Goal: Task Accomplishment & Management: Complete application form

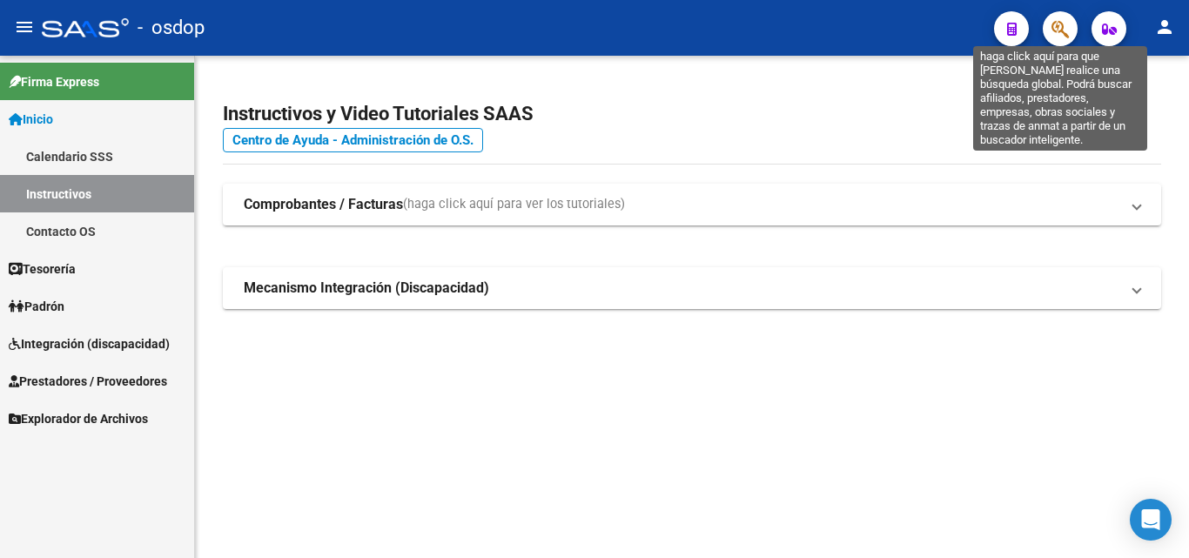
click at [1064, 32] on icon "button" at bounding box center [1060, 29] width 17 height 20
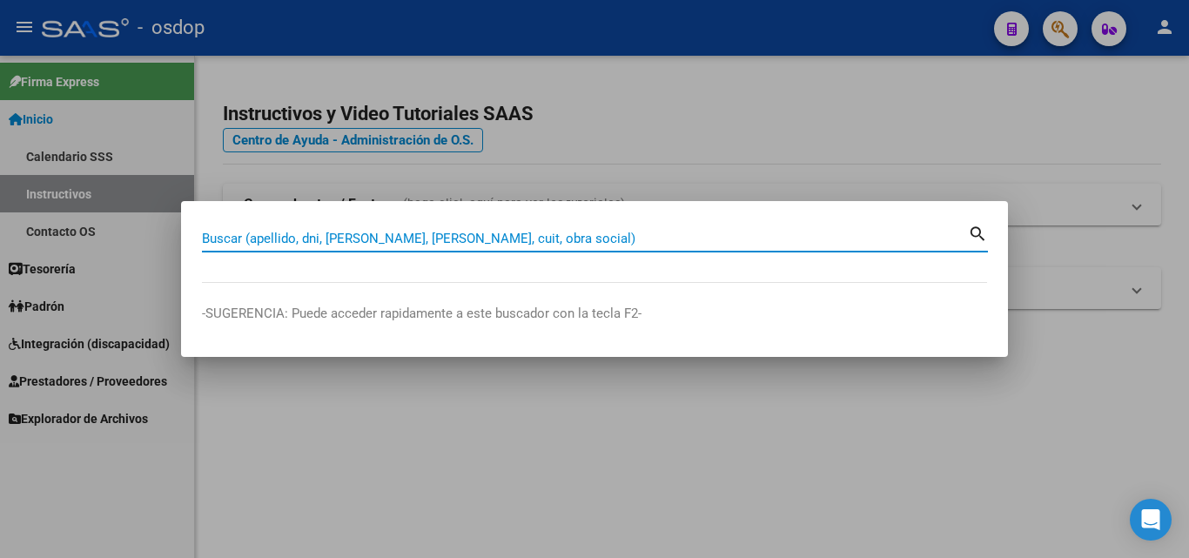
click at [360, 229] on div "Buscar (apellido, dni, [PERSON_NAME], [PERSON_NAME], cuit, obra social)" at bounding box center [585, 239] width 766 height 26
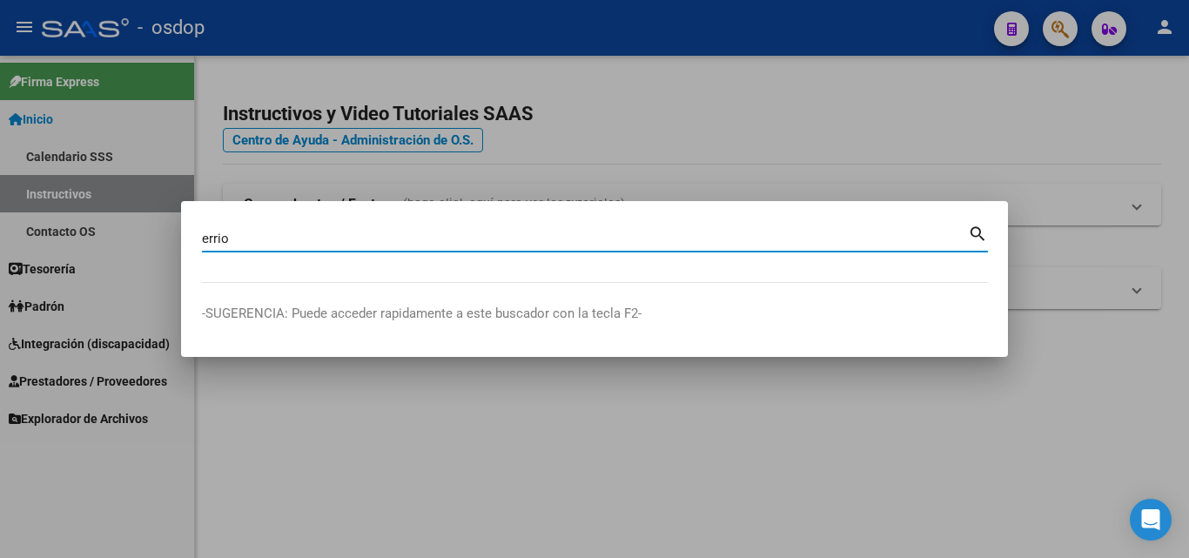
type input "errio"
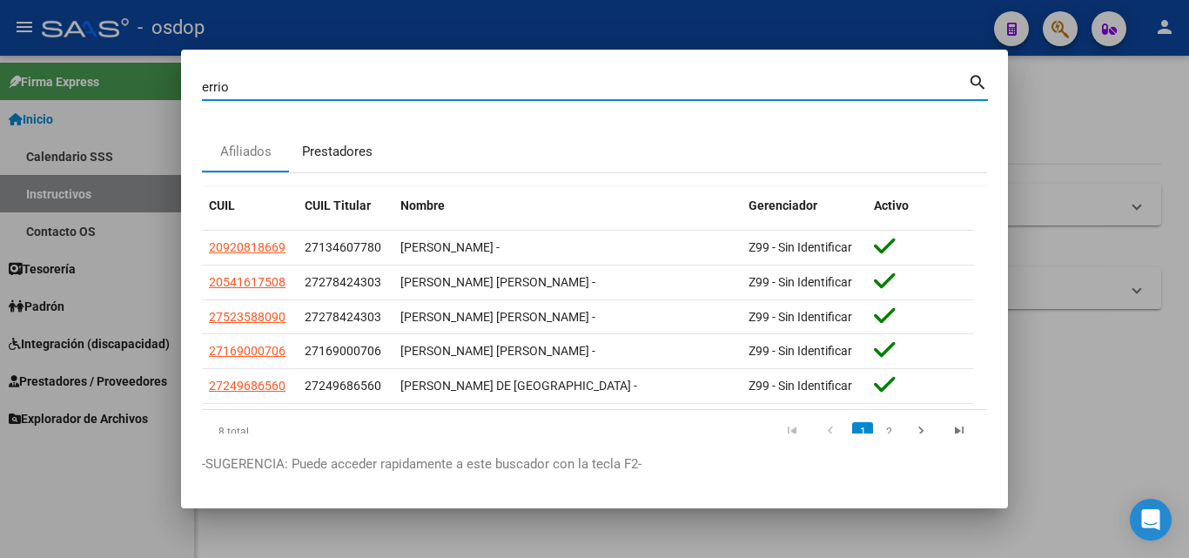
click at [338, 147] on div "Prestadores" at bounding box center [337, 152] width 71 height 20
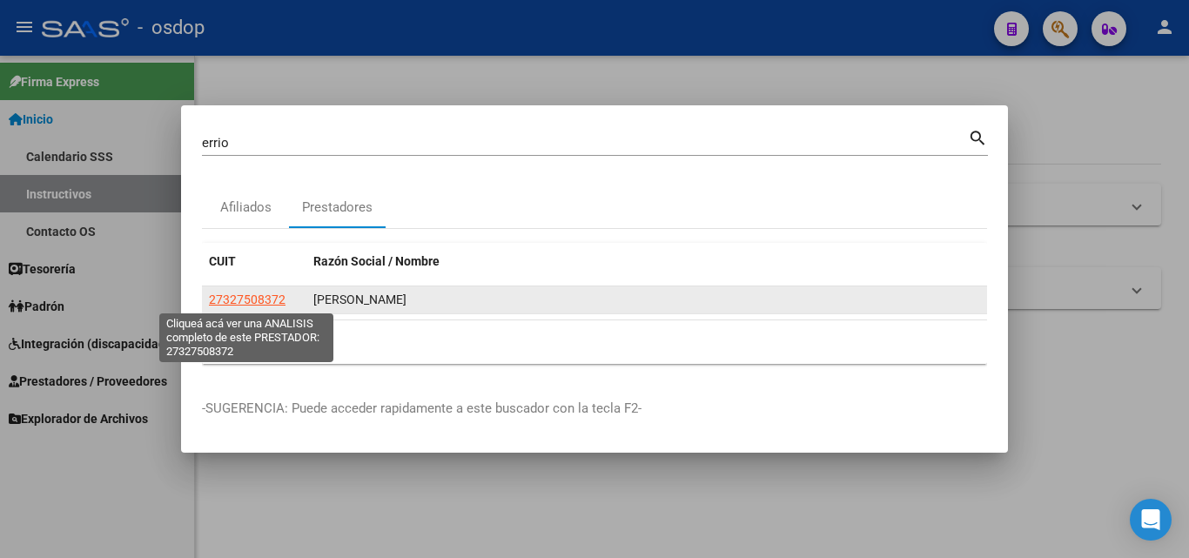
click at [271, 303] on span "27327508372" at bounding box center [247, 300] width 77 height 14
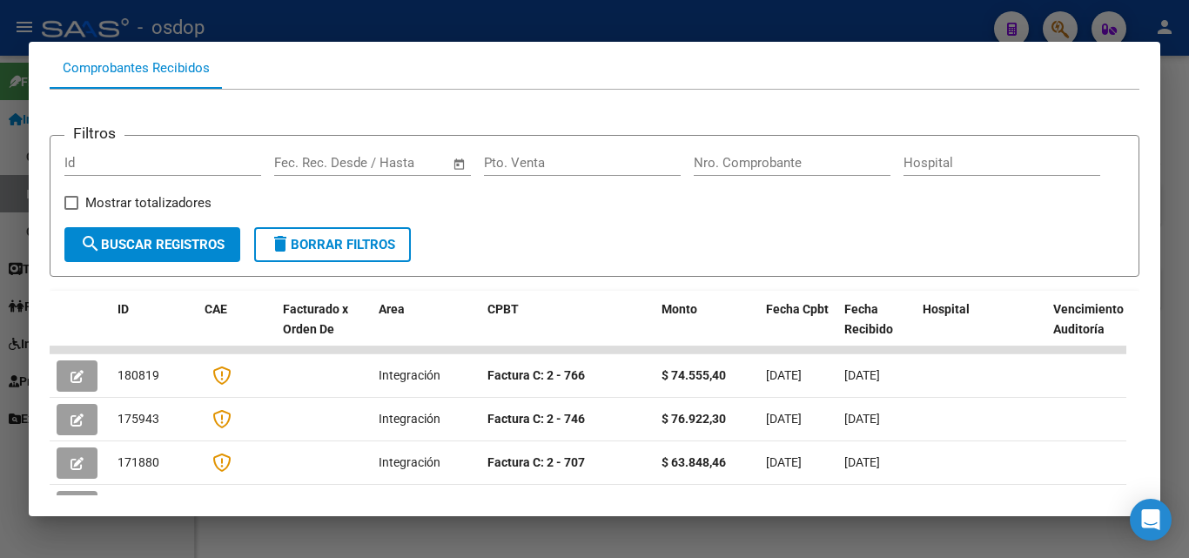
scroll to position [261, 0]
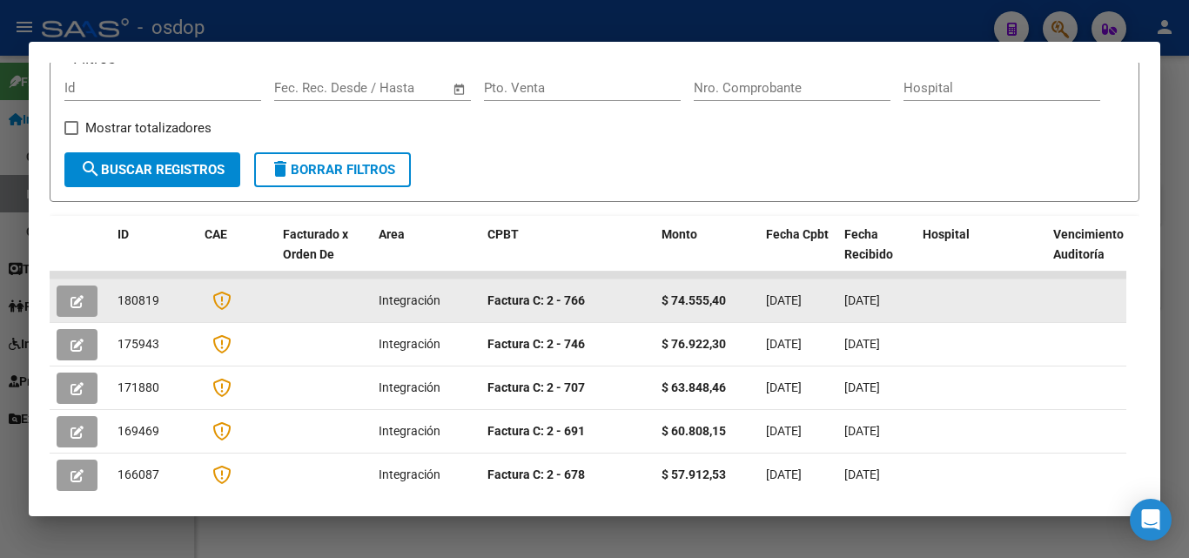
click at [76, 303] on icon "button" at bounding box center [77, 301] width 13 height 13
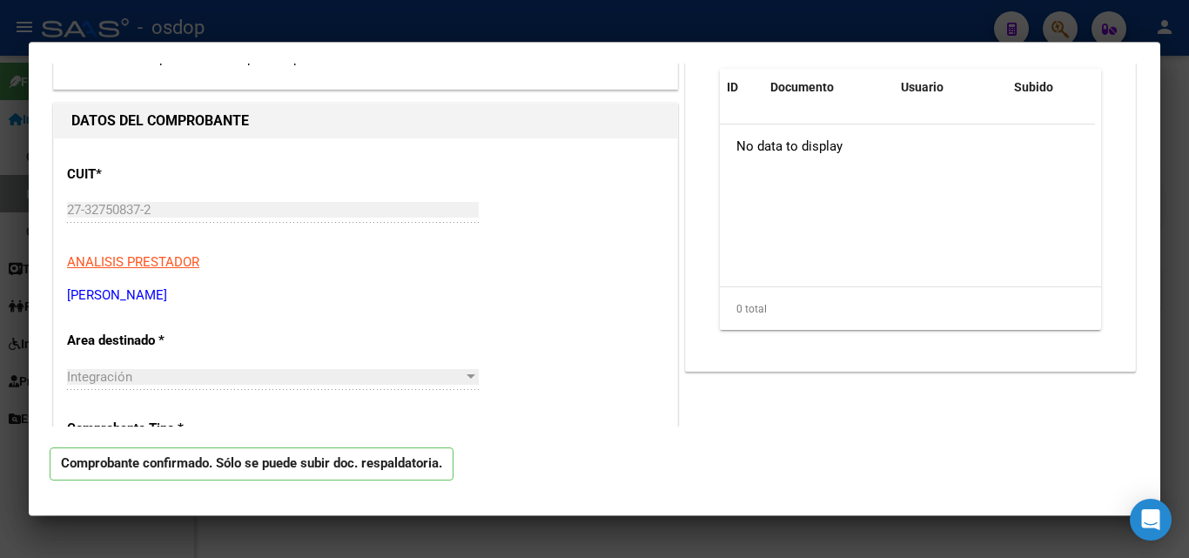
scroll to position [351, 0]
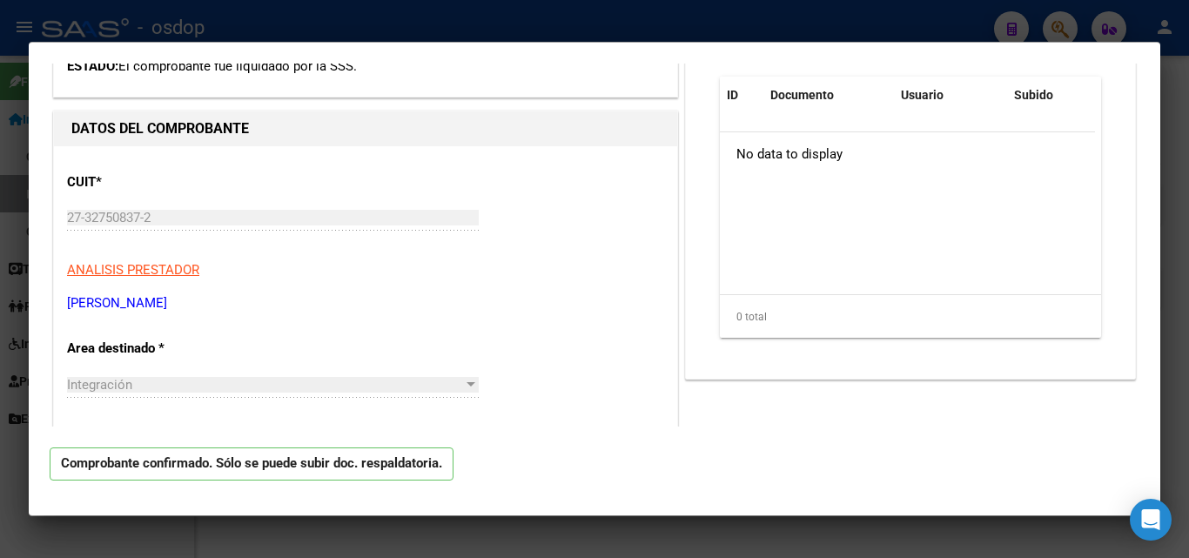
click at [852, 541] on div at bounding box center [594, 279] width 1189 height 558
type input "$ 0,00"
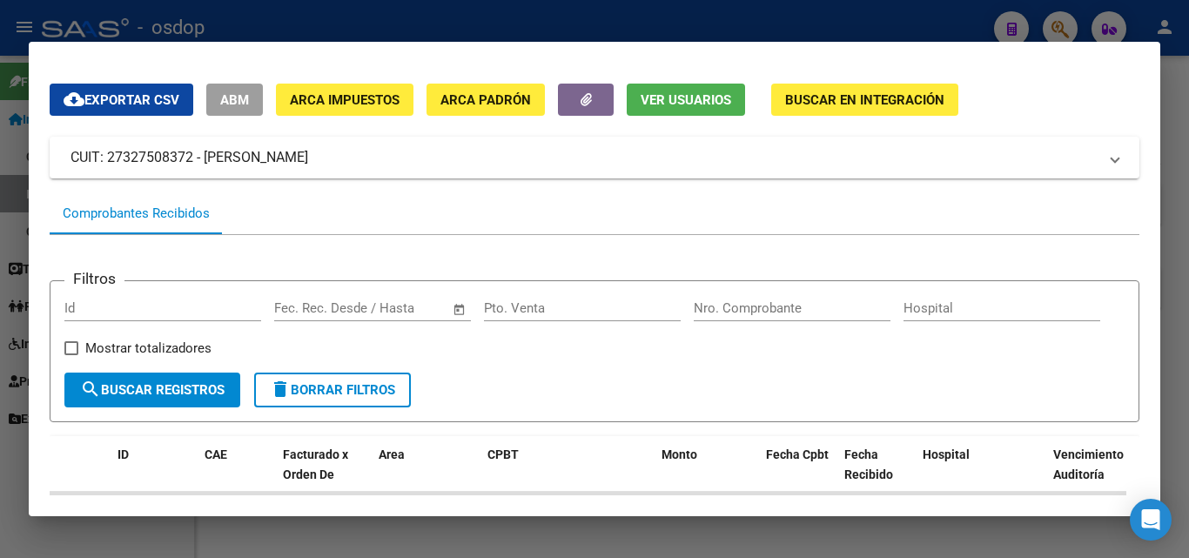
scroll to position [0, 0]
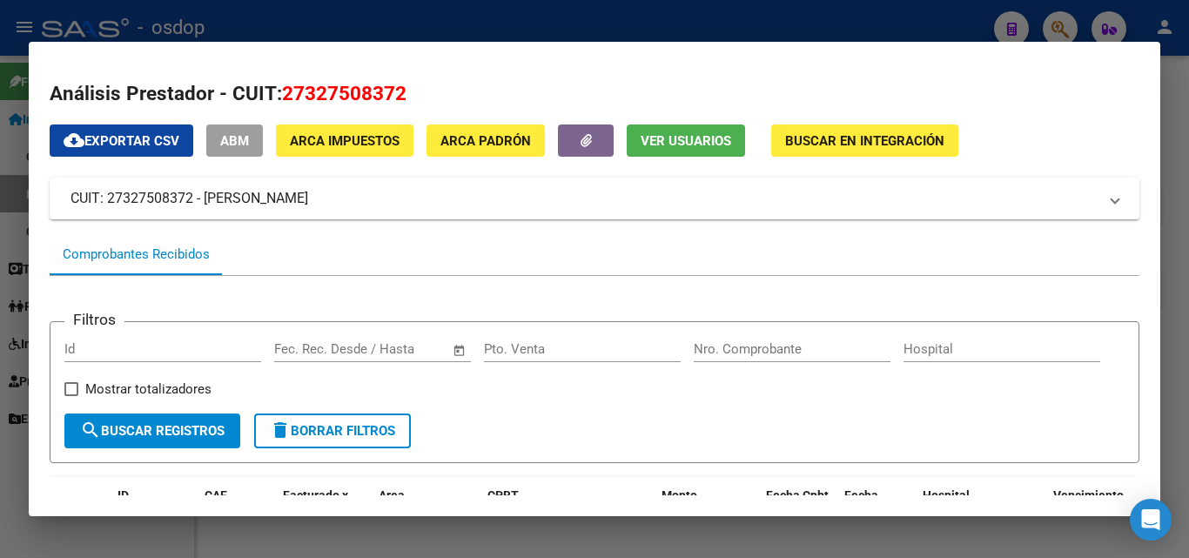
click at [613, 535] on div at bounding box center [594, 279] width 1189 height 558
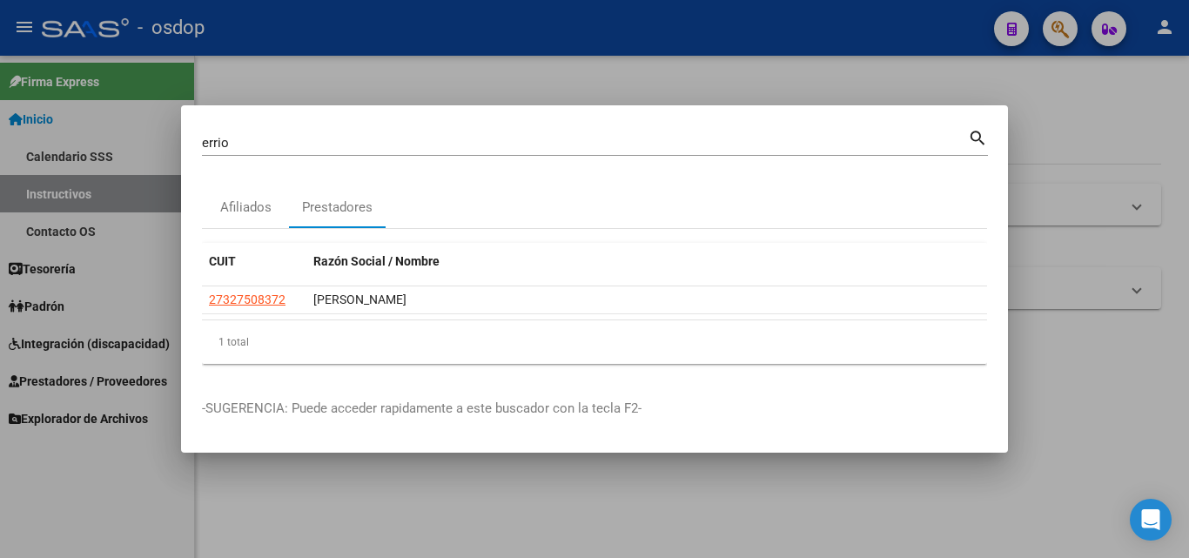
click at [831, 484] on div at bounding box center [594, 279] width 1189 height 558
